Goal: Use online tool/utility

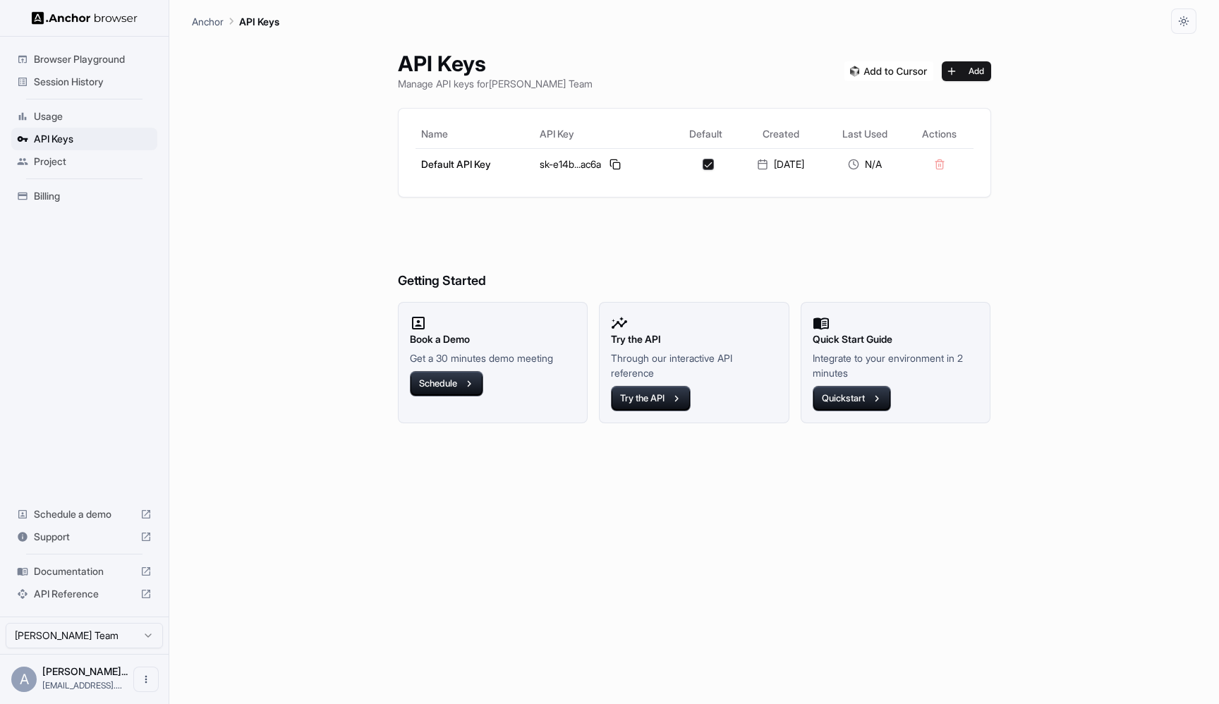
click at [95, 52] on span "Browser Playground" at bounding box center [93, 59] width 118 height 14
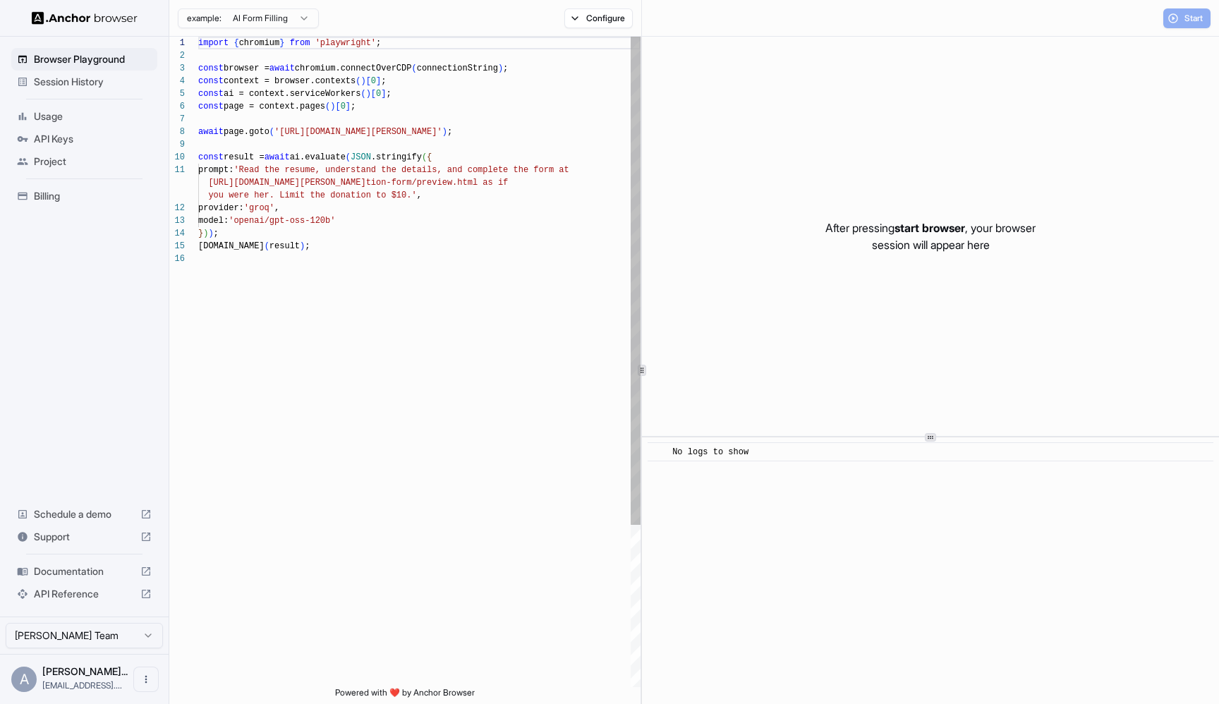
scroll to position [127, 0]
type textarea "**********"
click at [439, 287] on div "import { chromium } from 'playwright' ; const browser = await chromium.connectO…" at bounding box center [419, 470] width 442 height 866
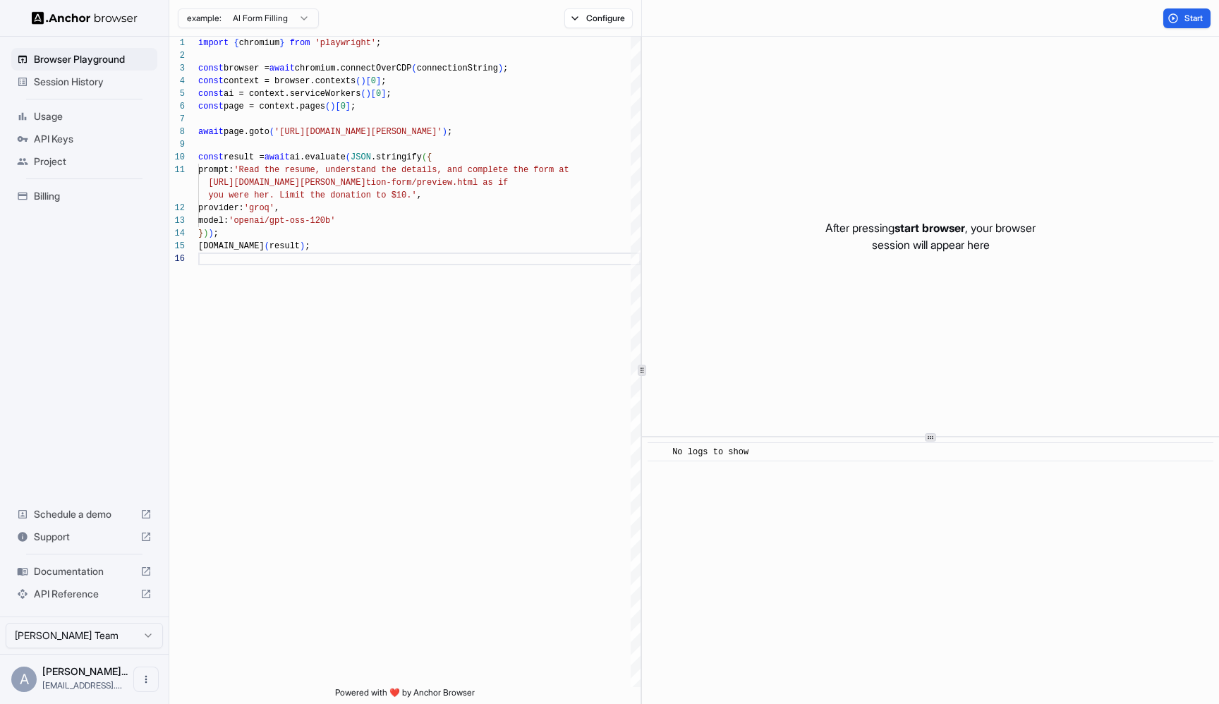
click at [258, 34] on div "example: AI Form Filling Configure" at bounding box center [405, 18] width 473 height 37
click at [258, 16] on html "Browser Playground Session History Usage API Keys Project Billing Schedule a de…" at bounding box center [609, 352] width 1219 height 704
click at [397, 85] on html "Browser Playground Session History Usage API Keys Project Billing Schedule a de…" at bounding box center [609, 352] width 1219 height 704
click at [591, 20] on button "Configure" at bounding box center [598, 18] width 68 height 20
type button "on"
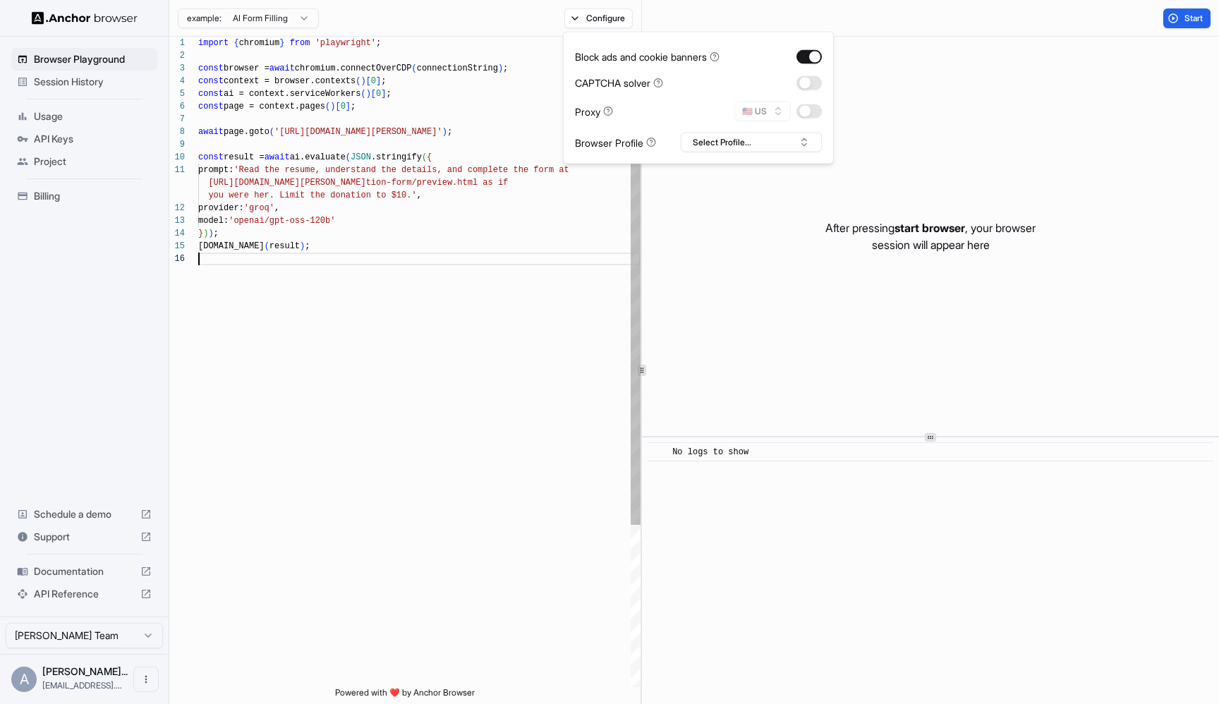
click at [393, 369] on div "import { chromium } from 'playwright' ; const browser = await chromium.connectO…" at bounding box center [419, 470] width 442 height 866
click at [461, 205] on div "import { chromium } from 'playwright' ; const browser = await chromium.connectO…" at bounding box center [419, 470] width 442 height 866
